Goal: Transaction & Acquisition: Subscribe to service/newsletter

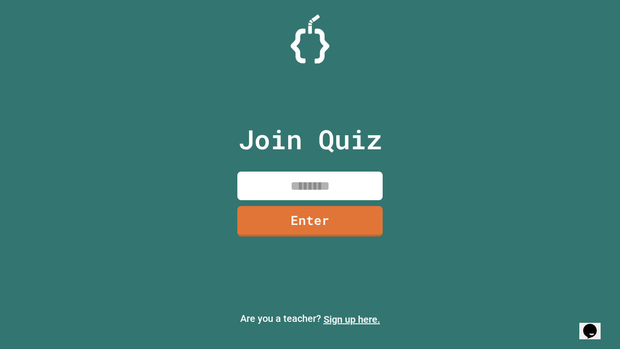
click at [352, 319] on link "Sign up here." at bounding box center [351, 319] width 57 height 12
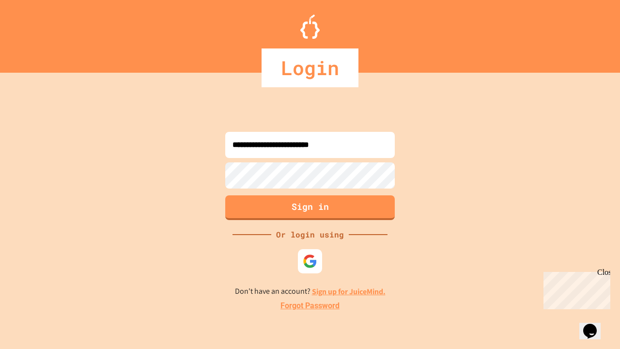
type input "**********"
